Goal: Navigation & Orientation: Find specific page/section

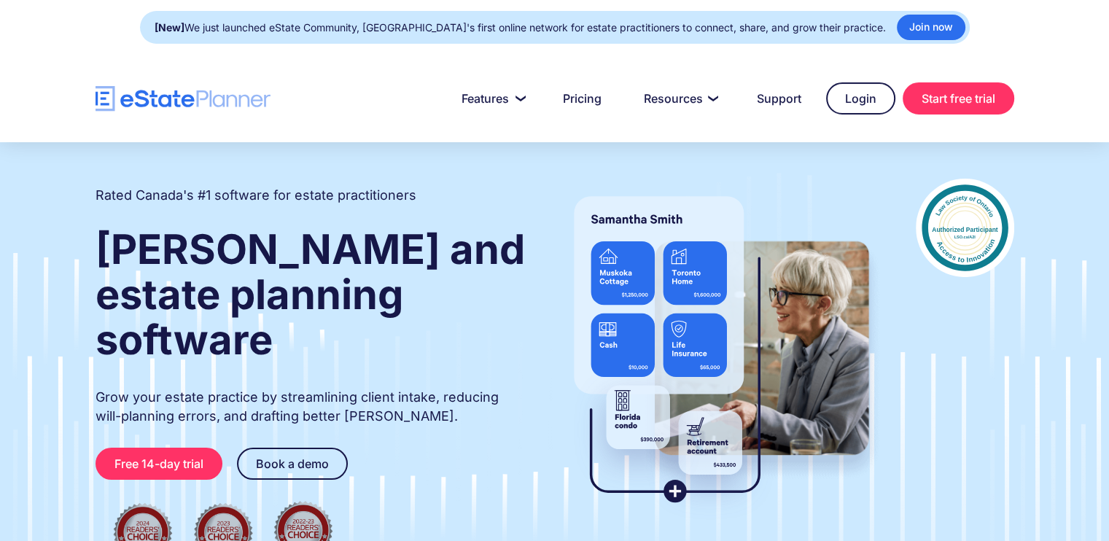
click at [852, 80] on div at bounding box center [554, 98] width 1109 height 87
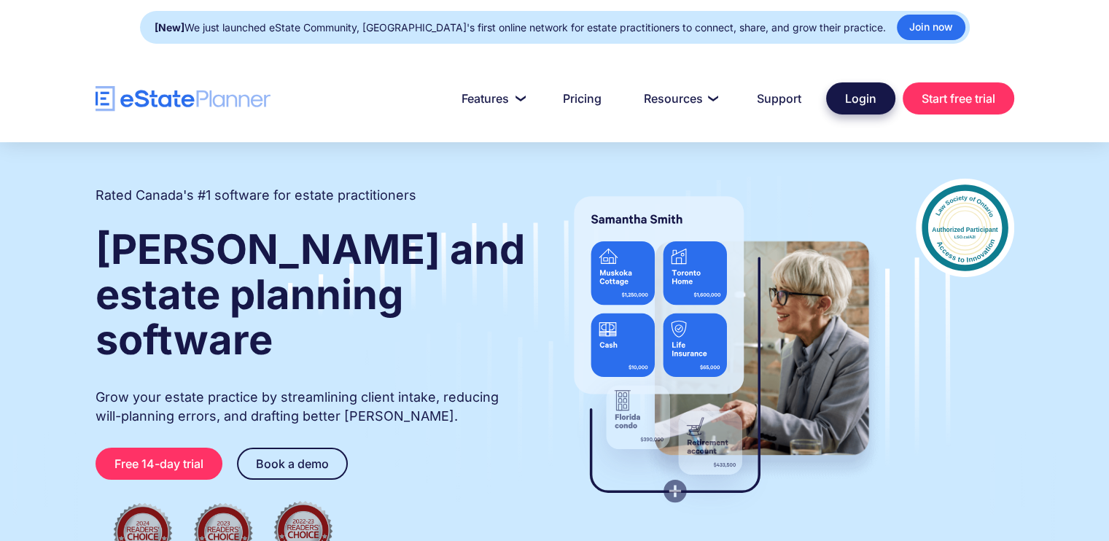
click at [850, 94] on link "Login" at bounding box center [860, 98] width 69 height 32
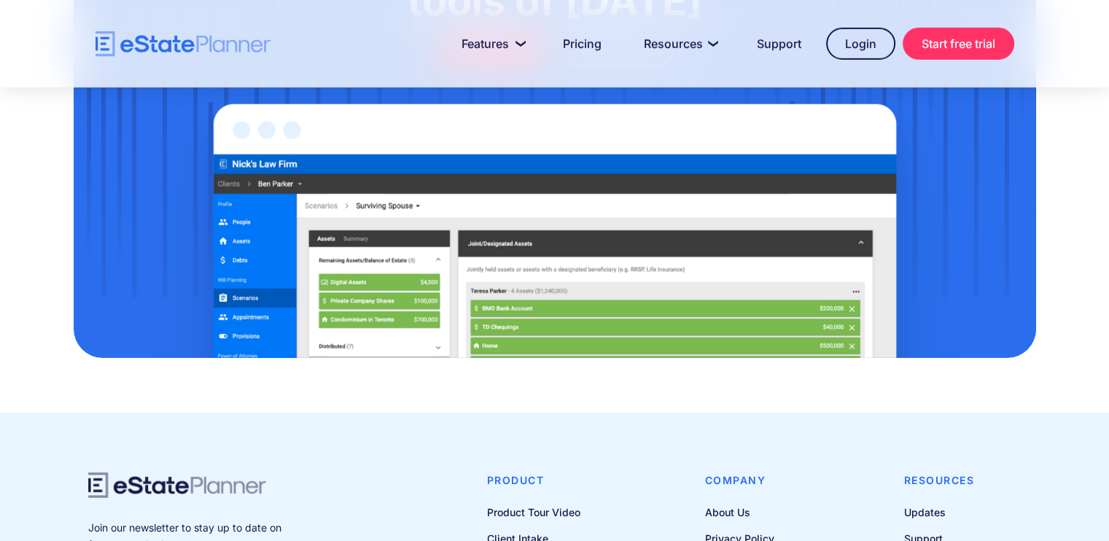
scroll to position [4876, 0]
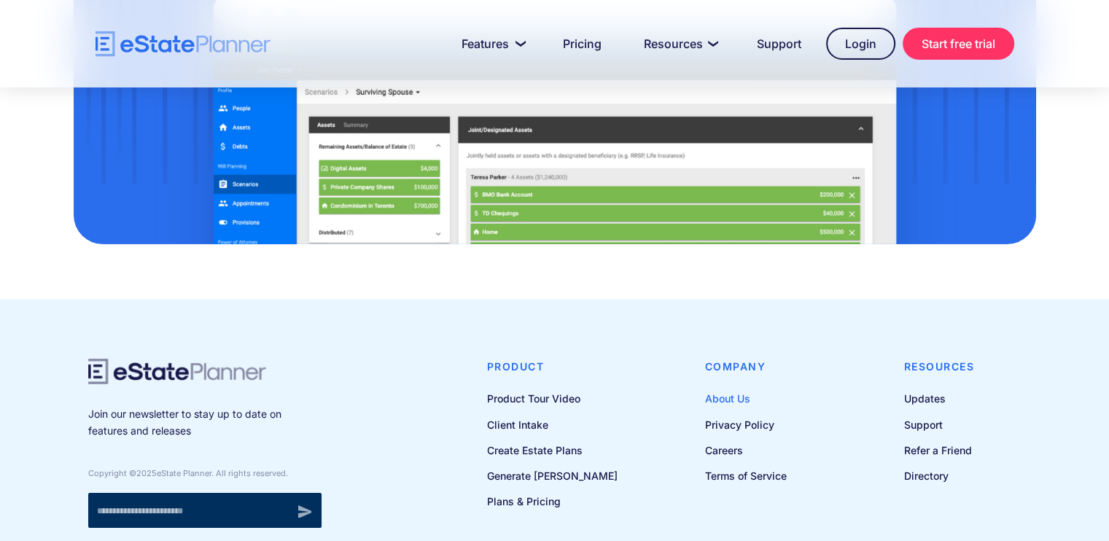
click at [738, 389] on link "About Us" at bounding box center [746, 398] width 82 height 18
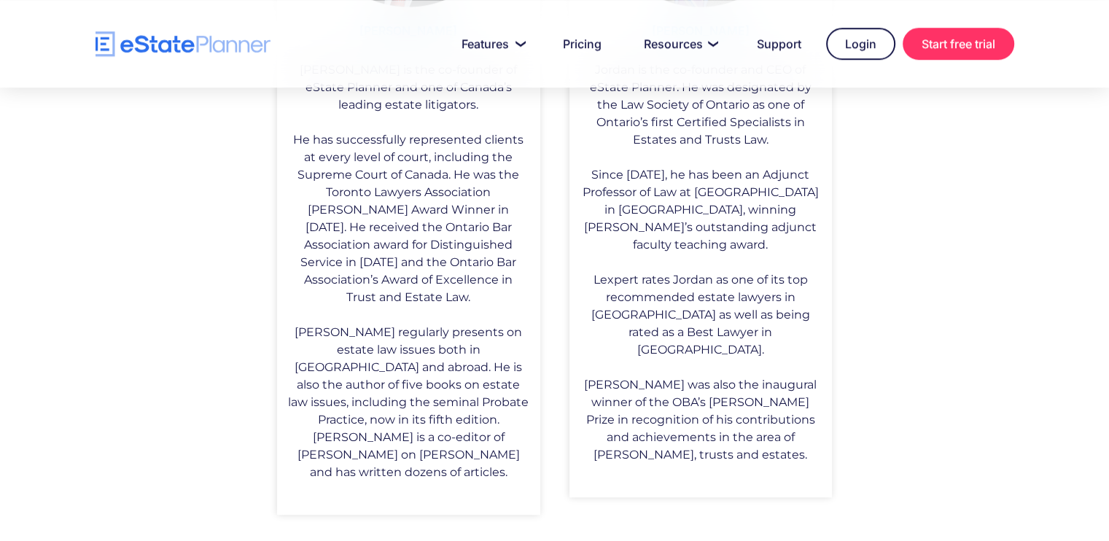
scroll to position [1382, 0]
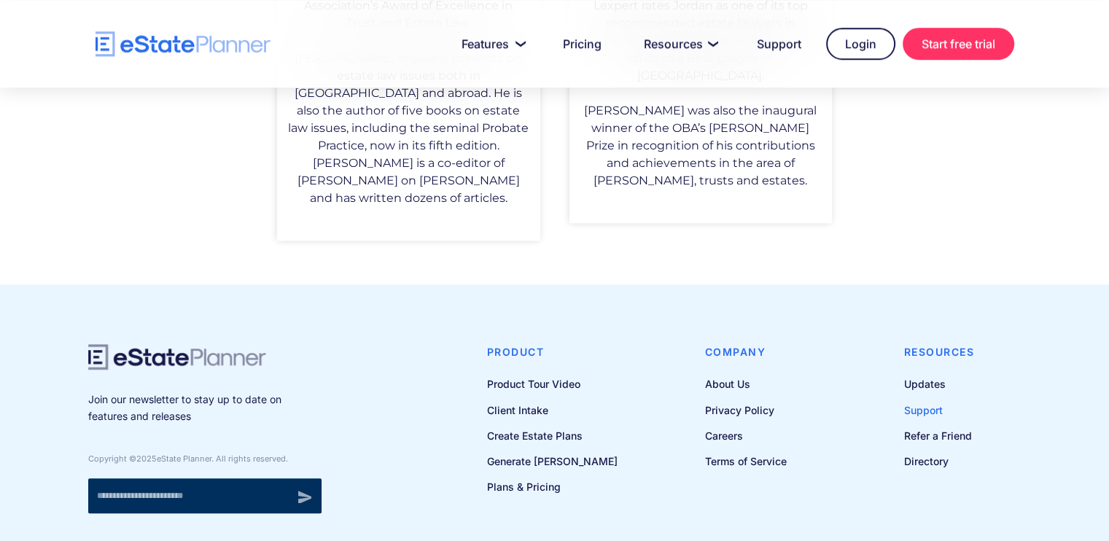
click at [935, 401] on link "Support" at bounding box center [939, 410] width 71 height 18
